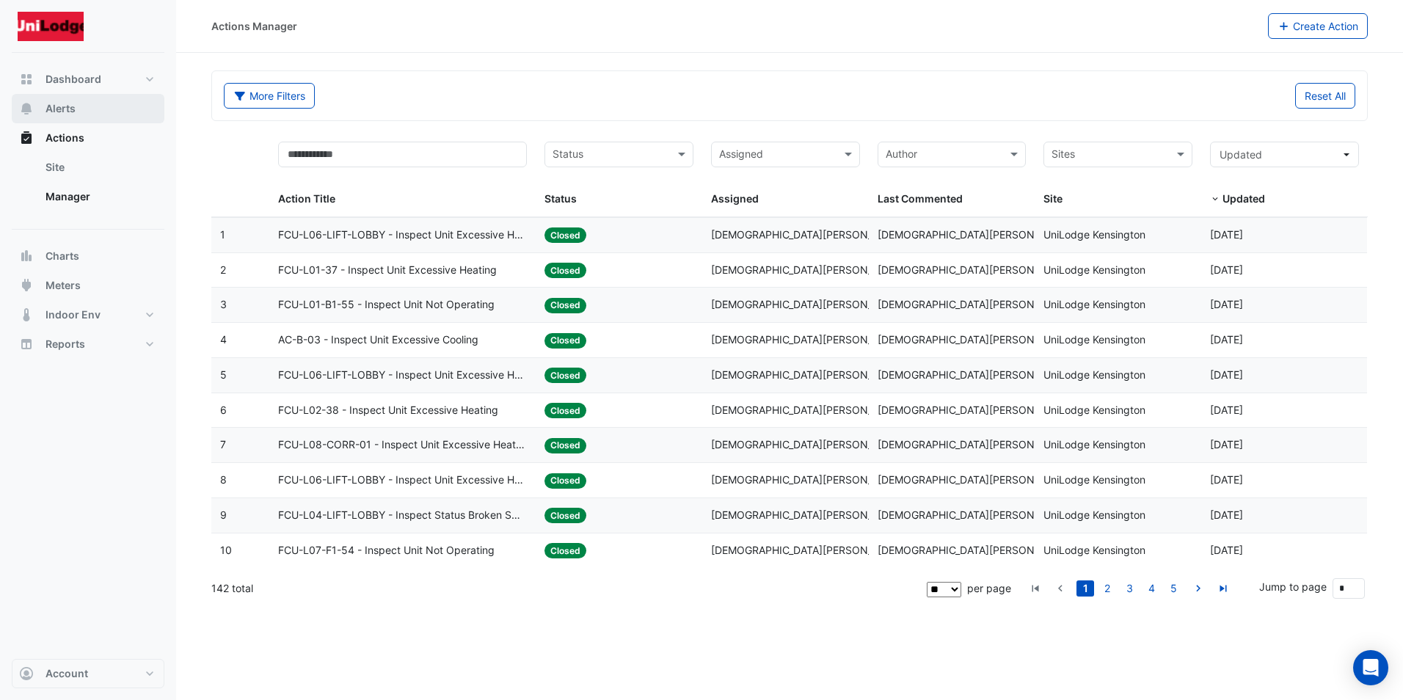
click at [69, 109] on span "Alerts" at bounding box center [60, 108] width 30 height 15
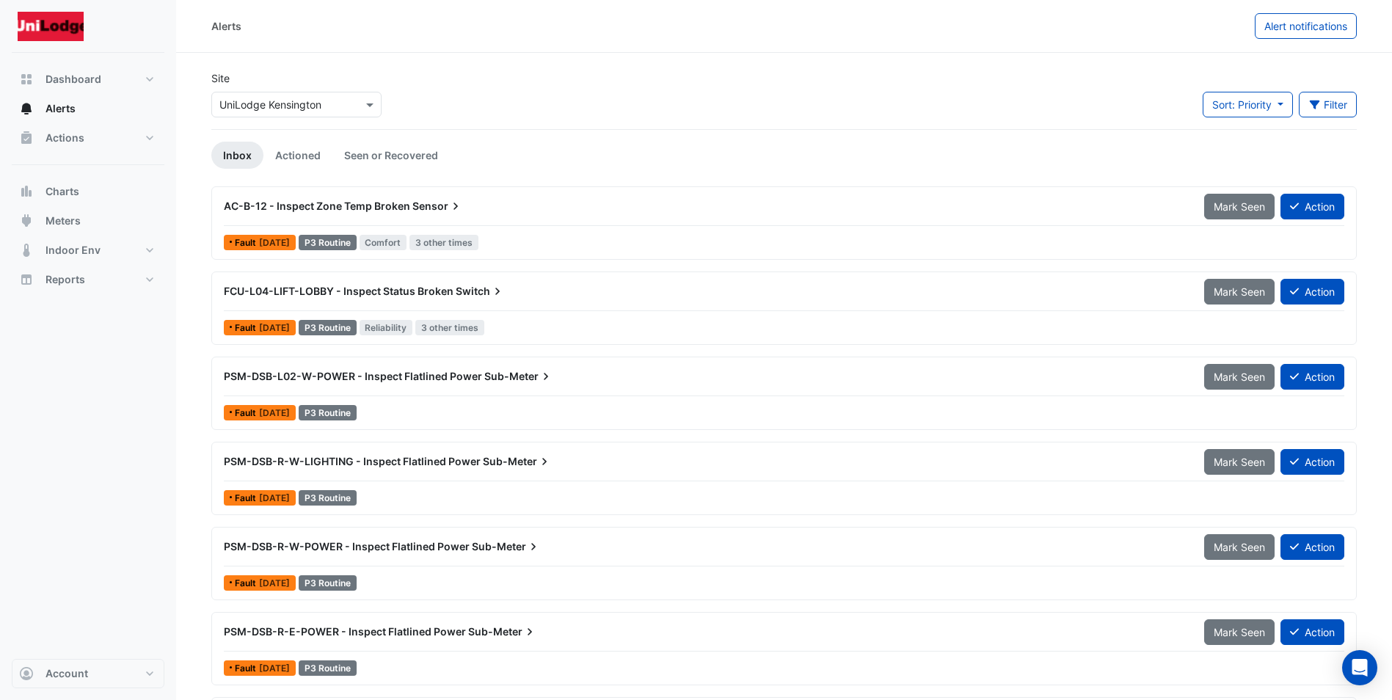
click at [260, 245] on span "[DATE]" at bounding box center [274, 242] width 31 height 11
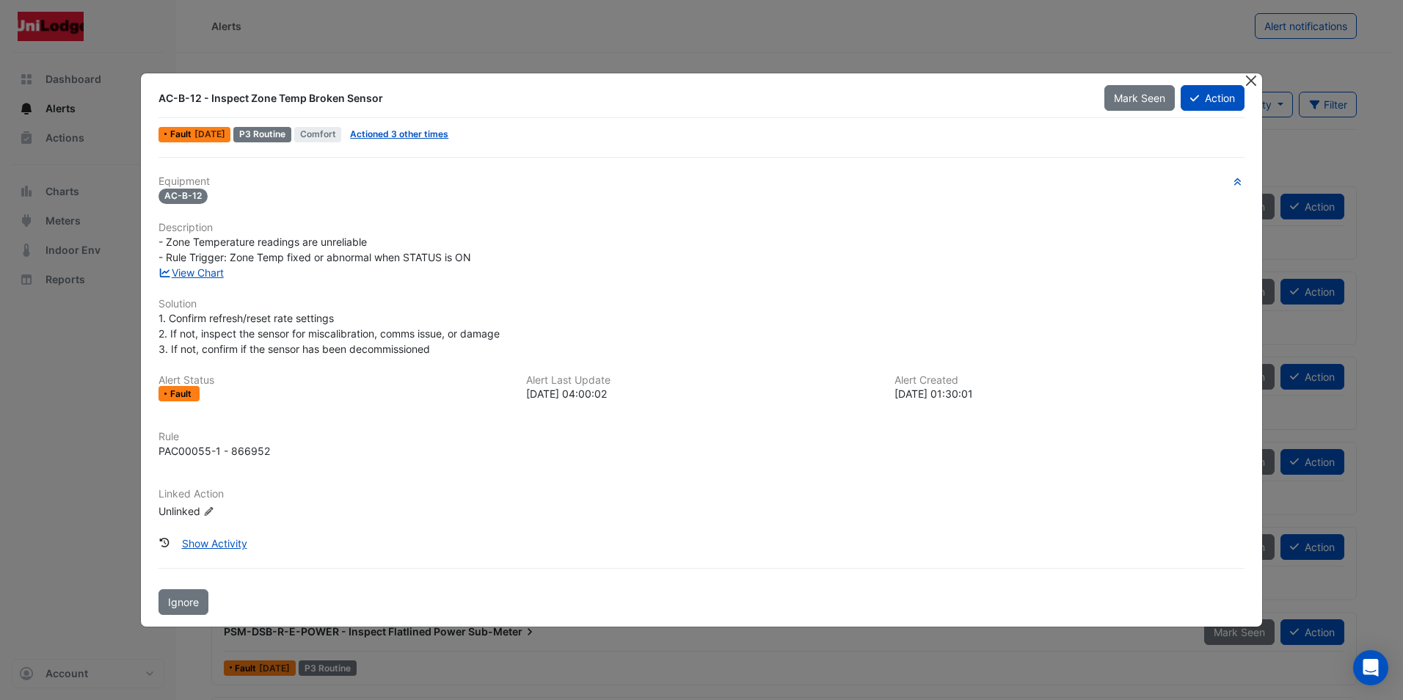
click at [1248, 73] on button "Close" at bounding box center [1251, 80] width 15 height 15
